Goal: Communication & Community: Answer question/provide support

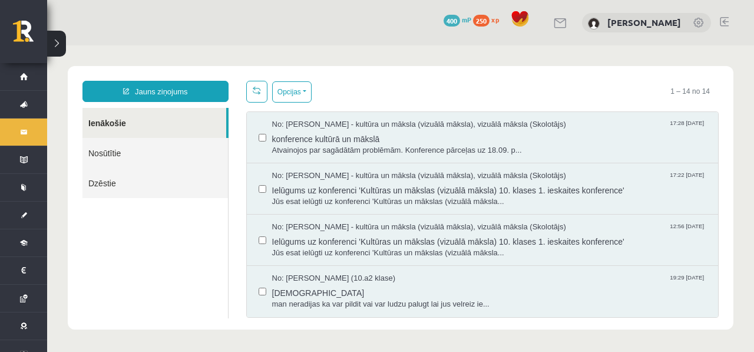
click at [708, 41] on div "0 Dāvanas 400 mP 250 xp Jegors Rogoļevs" at bounding box center [400, 22] width 707 height 45
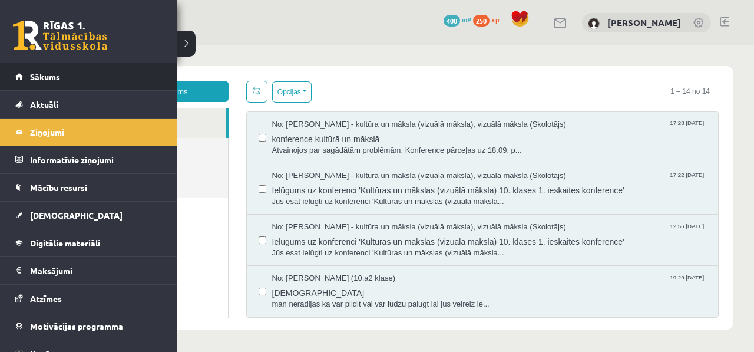
click at [37, 74] on span "Sākums" at bounding box center [45, 76] width 30 height 11
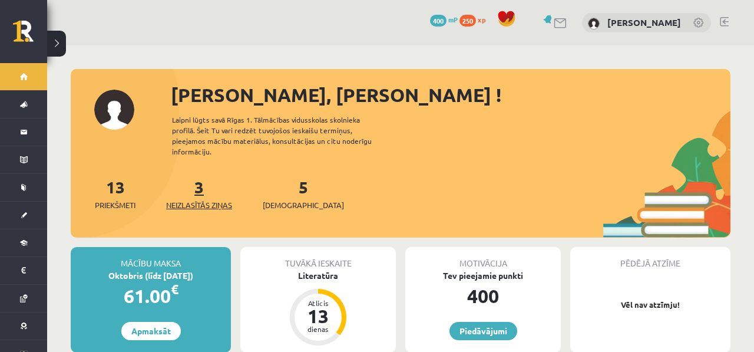
click at [203, 176] on link "3 Neizlasītās ziņas" at bounding box center [199, 193] width 66 height 35
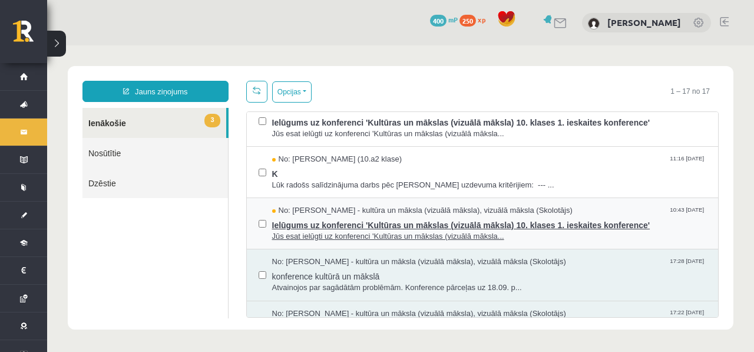
click at [384, 216] on span "Ielūgums uz konferenci 'Kultūras un mākslas (vizuālā māksla) 10. klases 1. iesk…" at bounding box center [489, 223] width 435 height 15
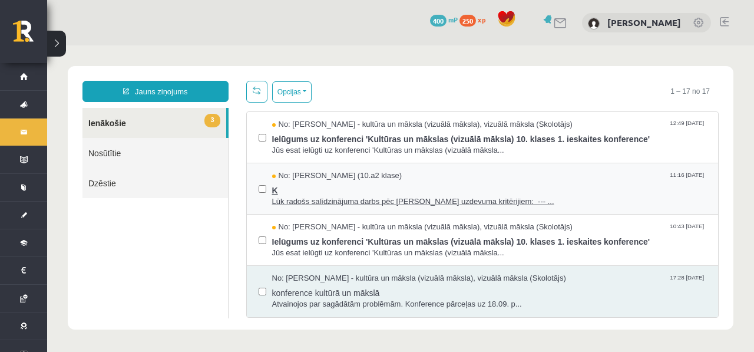
click at [370, 175] on span "No: [PERSON_NAME] (10.a2 klase)" at bounding box center [337, 175] width 130 height 11
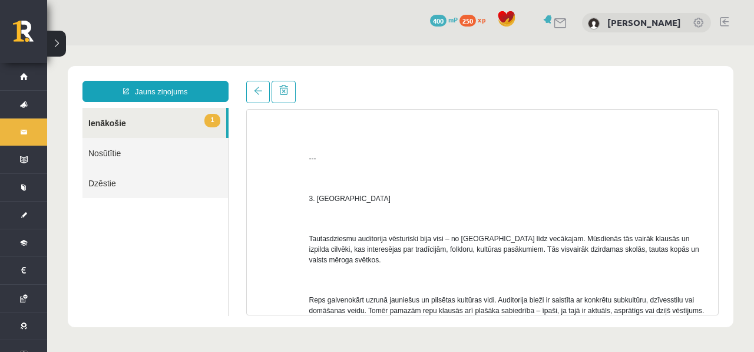
scroll to position [773, 0]
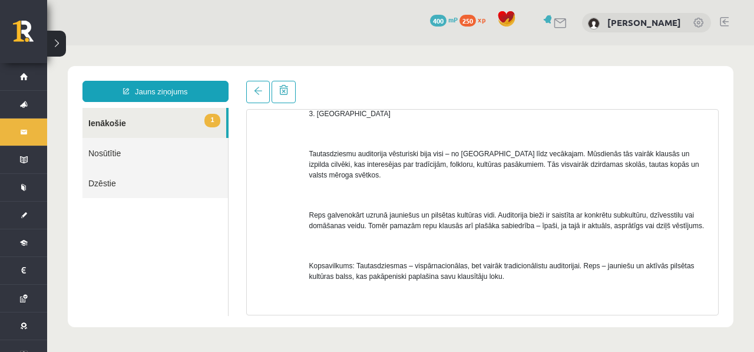
click at [155, 135] on link "1 Ienākošie" at bounding box center [154, 123] width 144 height 30
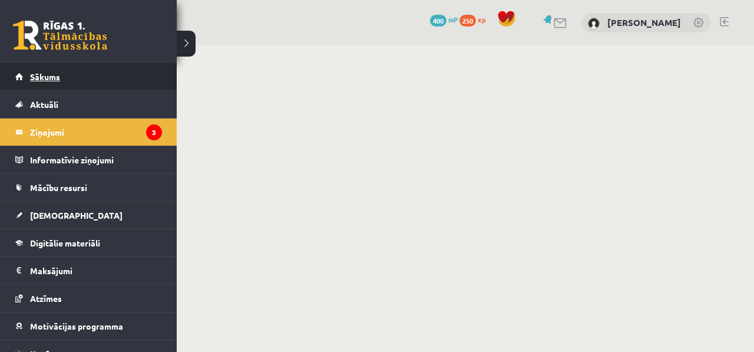
click at [23, 77] on link "Sākums" at bounding box center [88, 76] width 147 height 27
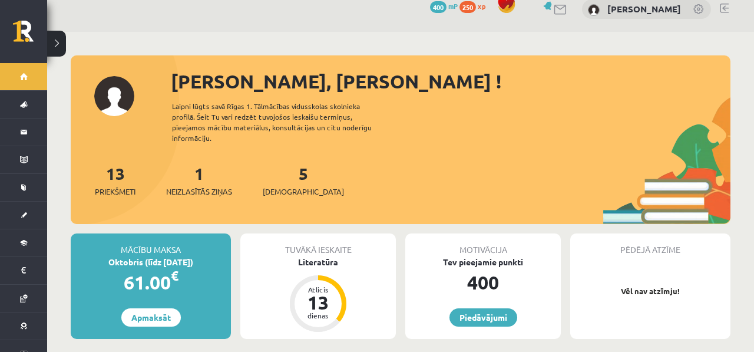
scroll to position [13, 0]
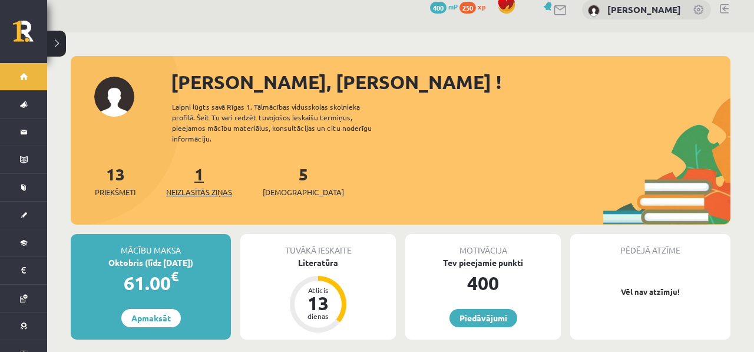
click at [229, 186] on span "Neizlasītās ziņas" at bounding box center [199, 192] width 66 height 12
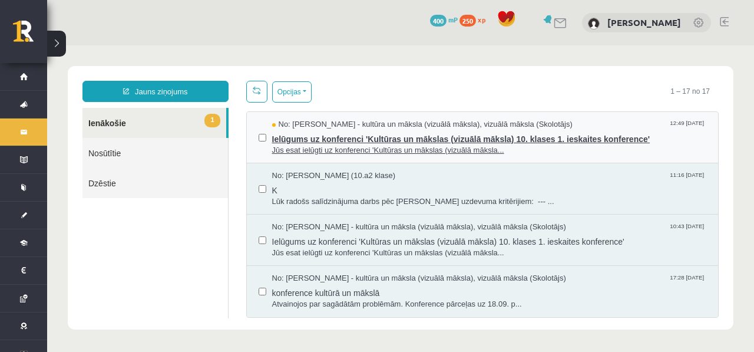
click at [338, 151] on span "Jūs esat ielūgti uz konferenci 'Kultūras un mākslas (vizuālā māksla..." at bounding box center [489, 150] width 435 height 11
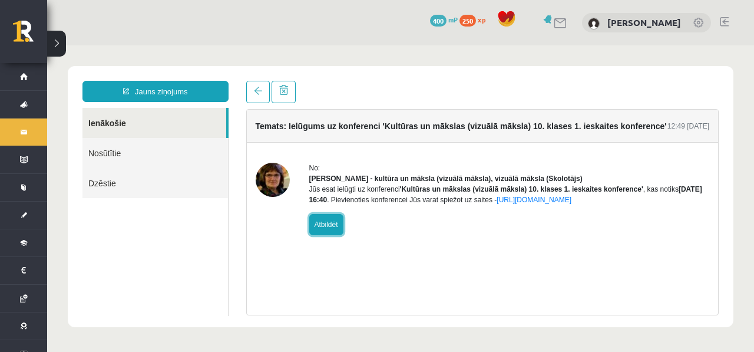
click at [324, 228] on link "Atbildēt" at bounding box center [326, 224] width 34 height 21
type input "**********"
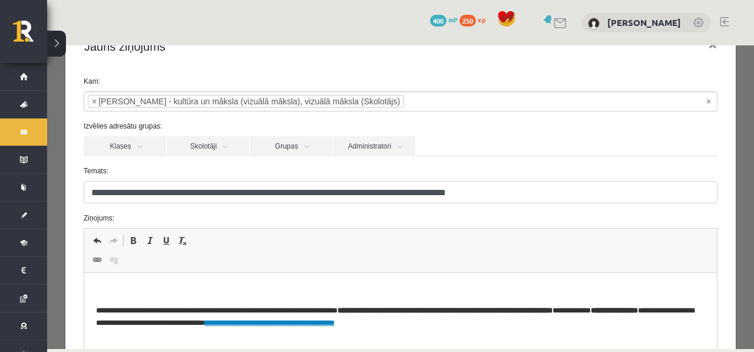
scroll to position [35, 0]
click at [321, 272] on span "Панели инструментов редактора Отменить Комбинация клавиш Command+Z Повторить Ко…" at bounding box center [400, 251] width 633 height 44
drag, startPoint x: 320, startPoint y: 273, endPoint x: 358, endPoint y: 501, distance: 230.6
click at [320, 273] on html "**********" at bounding box center [400, 307] width 633 height 68
click at [319, 276] on html "**********" at bounding box center [400, 307] width 633 height 68
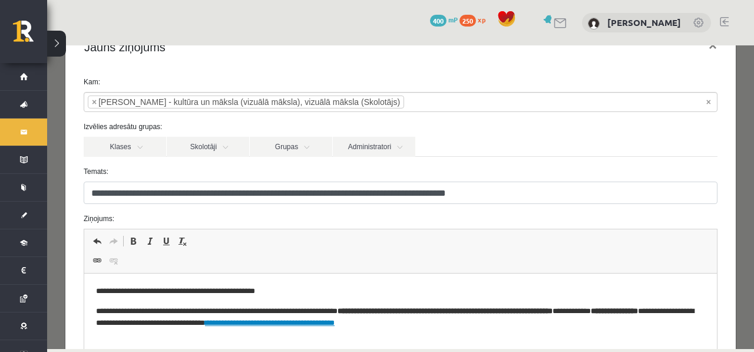
click at [306, 286] on p "**********" at bounding box center [400, 291] width 609 height 12
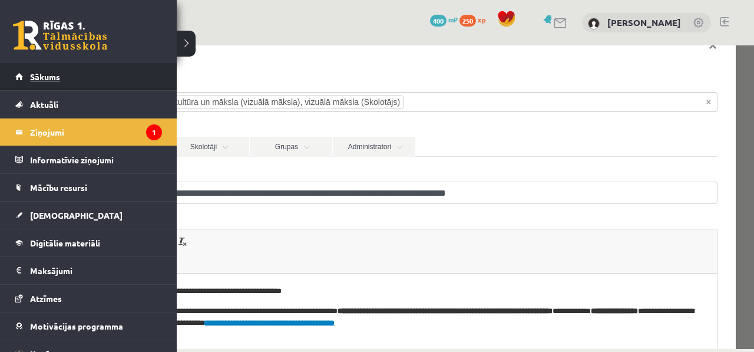
click at [84, 77] on link "Sākums" at bounding box center [88, 76] width 147 height 27
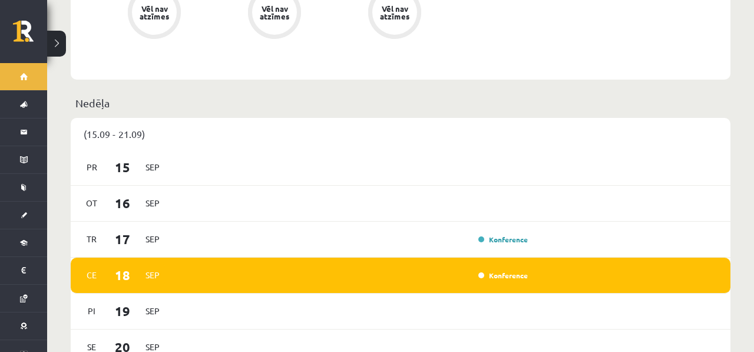
scroll to position [666, 0]
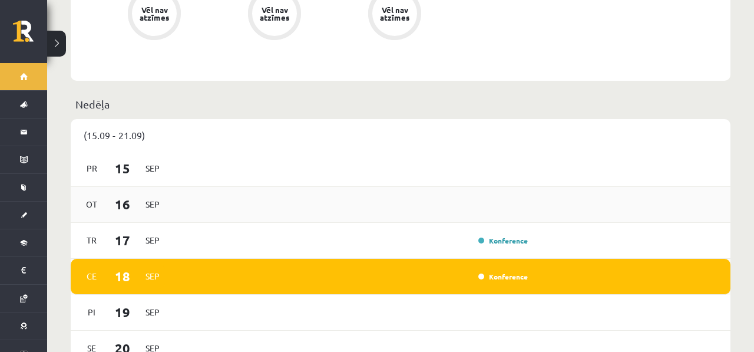
click at [510, 204] on div "Ot 16 Sep" at bounding box center [401, 205] width 660 height 36
click at [503, 236] on link "Konference" at bounding box center [502, 240] width 49 height 9
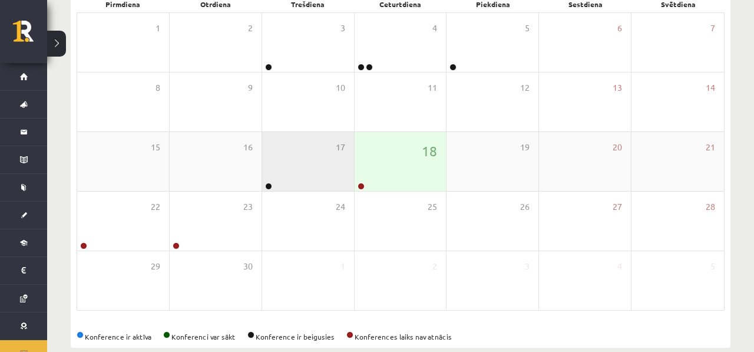
scroll to position [211, 0]
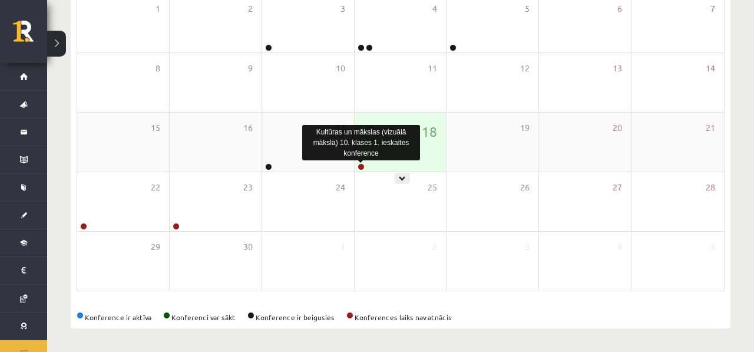
click at [361, 164] on link at bounding box center [361, 166] width 7 height 7
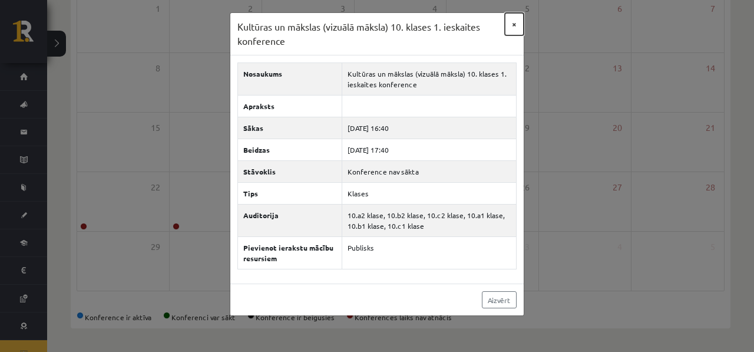
click at [508, 19] on button "×" at bounding box center [514, 24] width 19 height 22
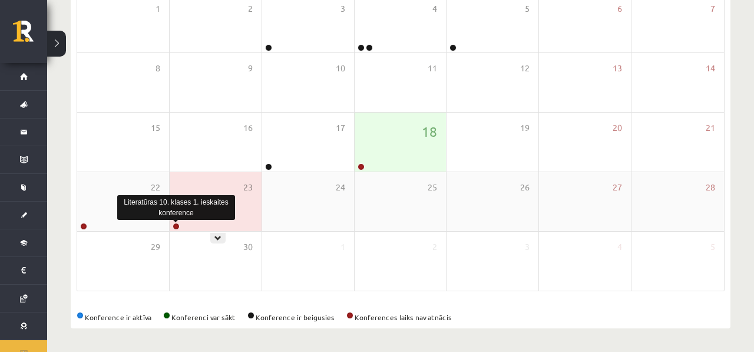
click at [179, 225] on link at bounding box center [176, 226] width 7 height 7
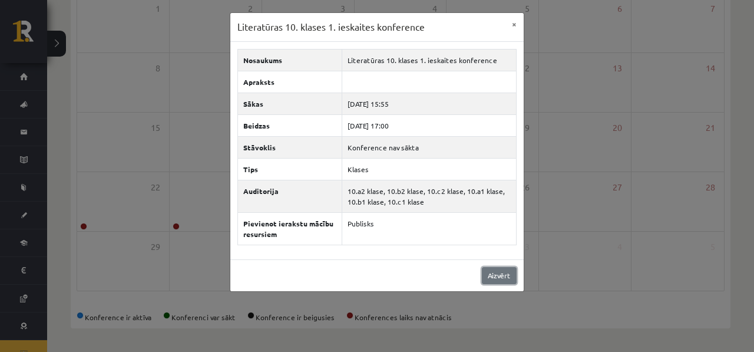
click at [499, 276] on link "Aizvērt" at bounding box center [499, 275] width 35 height 17
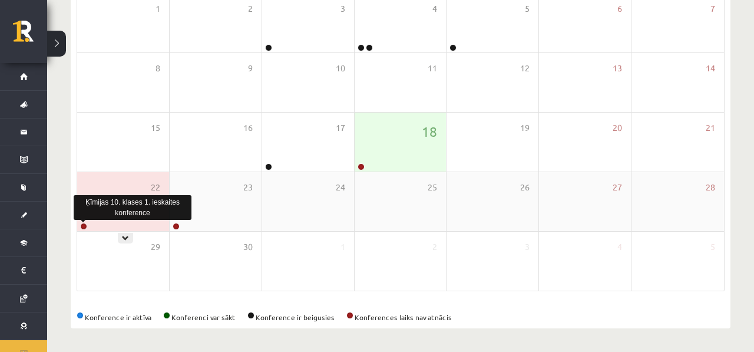
click at [81, 229] on div at bounding box center [82, 227] width 11 height 8
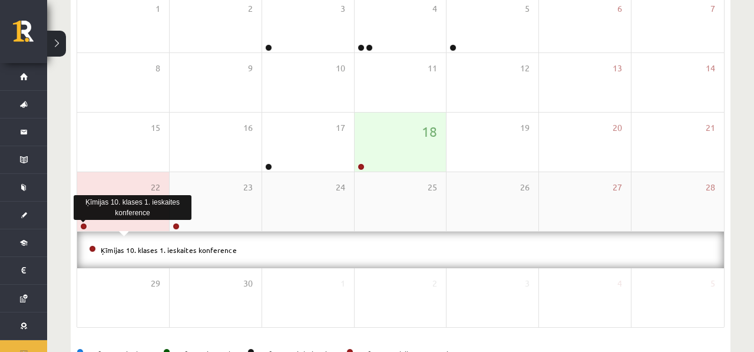
click at [82, 223] on link at bounding box center [83, 226] width 7 height 7
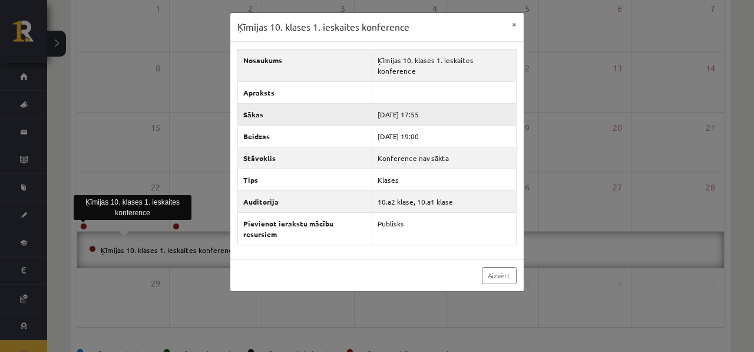
click at [420, 106] on td "2025-09-22 17:55" at bounding box center [444, 114] width 144 height 22
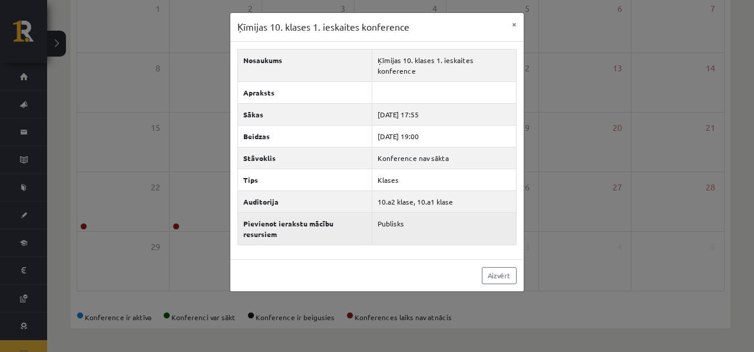
click at [408, 212] on td "Publisks" at bounding box center [444, 228] width 144 height 32
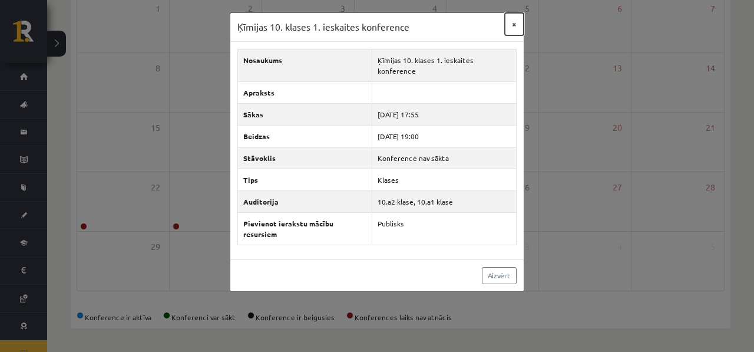
click at [505, 30] on button "×" at bounding box center [514, 24] width 19 height 22
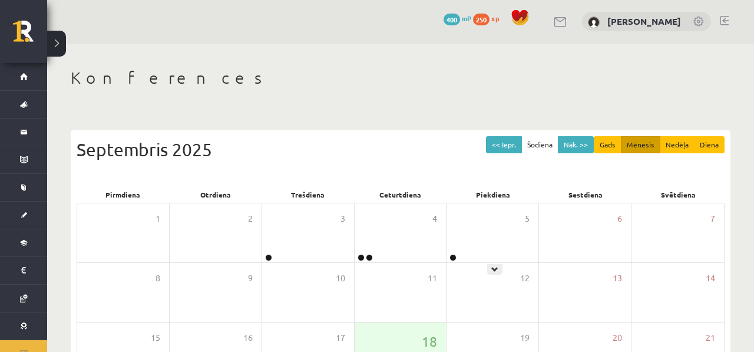
scroll to position [0, 0]
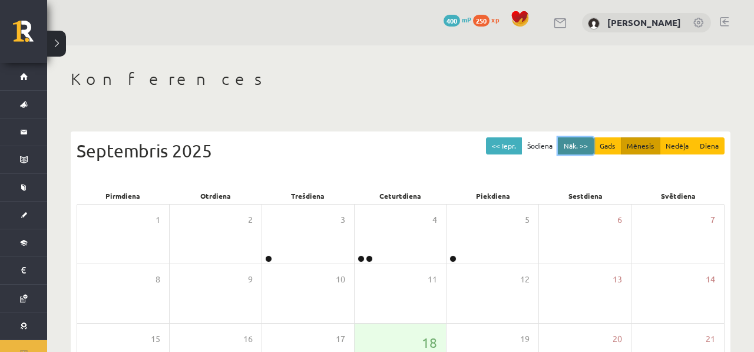
click at [587, 146] on button "Nāk. >>" at bounding box center [576, 145] width 36 height 17
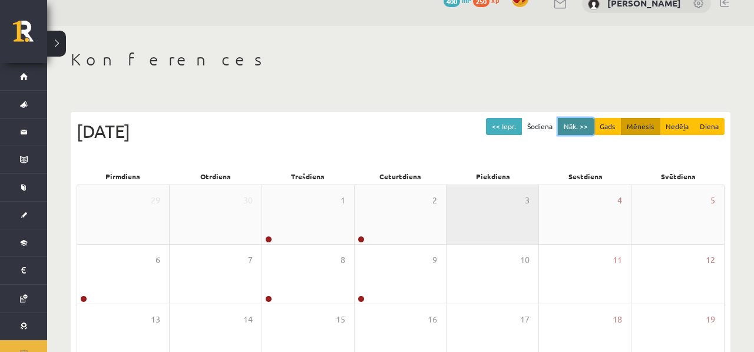
scroll to position [41, 0]
